Goal: Task Accomplishment & Management: Complete application form

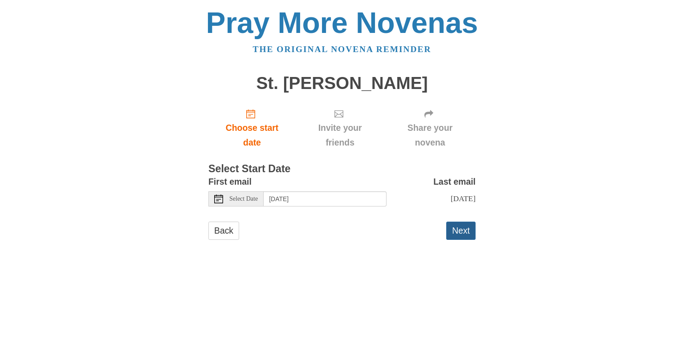
click at [455, 236] on button "Next" at bounding box center [460, 231] width 29 height 18
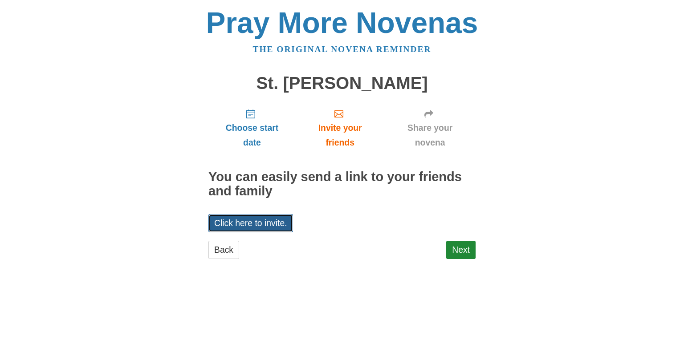
click at [237, 225] on link "Click here to invite." at bounding box center [250, 223] width 85 height 18
click at [363, 285] on html "Pray More Novenas The original novena reminder St. Jude Novena Choose start dat…" at bounding box center [342, 142] width 684 height 285
click at [452, 242] on link "Next" at bounding box center [460, 250] width 29 height 18
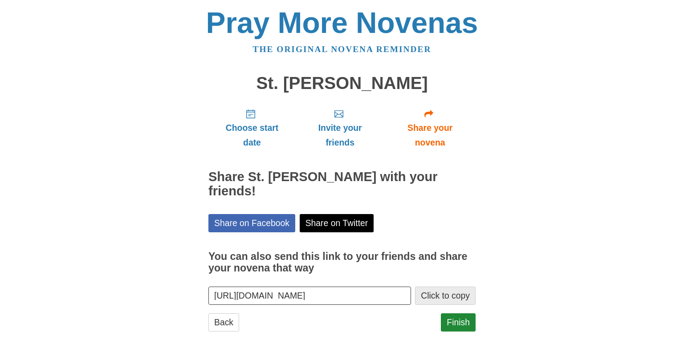
click at [435, 287] on button "Click to copy" at bounding box center [445, 296] width 61 height 18
click at [451, 313] on link "Finish" at bounding box center [458, 322] width 35 height 18
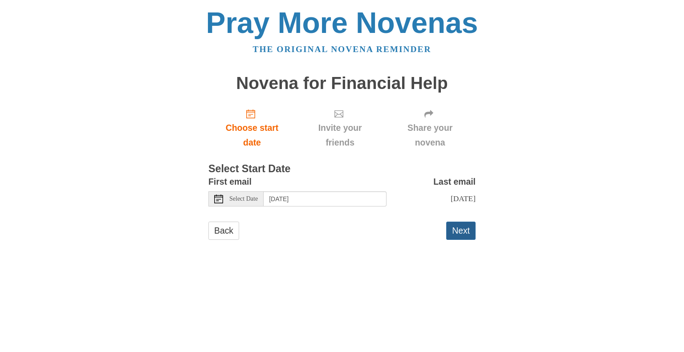
click at [460, 240] on button "Next" at bounding box center [460, 231] width 29 height 18
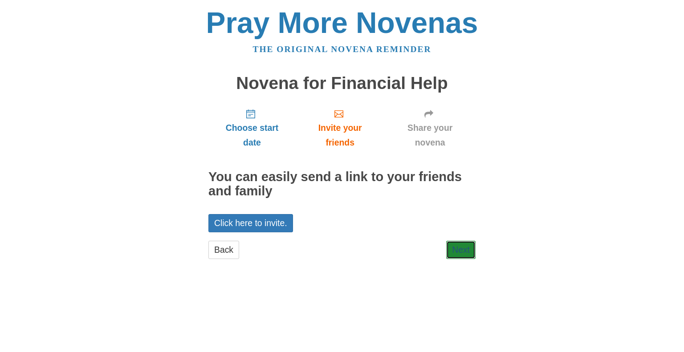
click at [460, 242] on link "Next" at bounding box center [460, 250] width 29 height 18
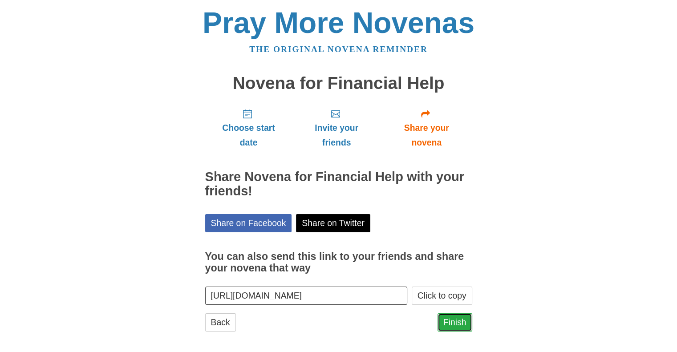
click at [452, 318] on link "Finish" at bounding box center [454, 322] width 35 height 18
